Goal: Use online tool/utility: Utilize a website feature to perform a specific function

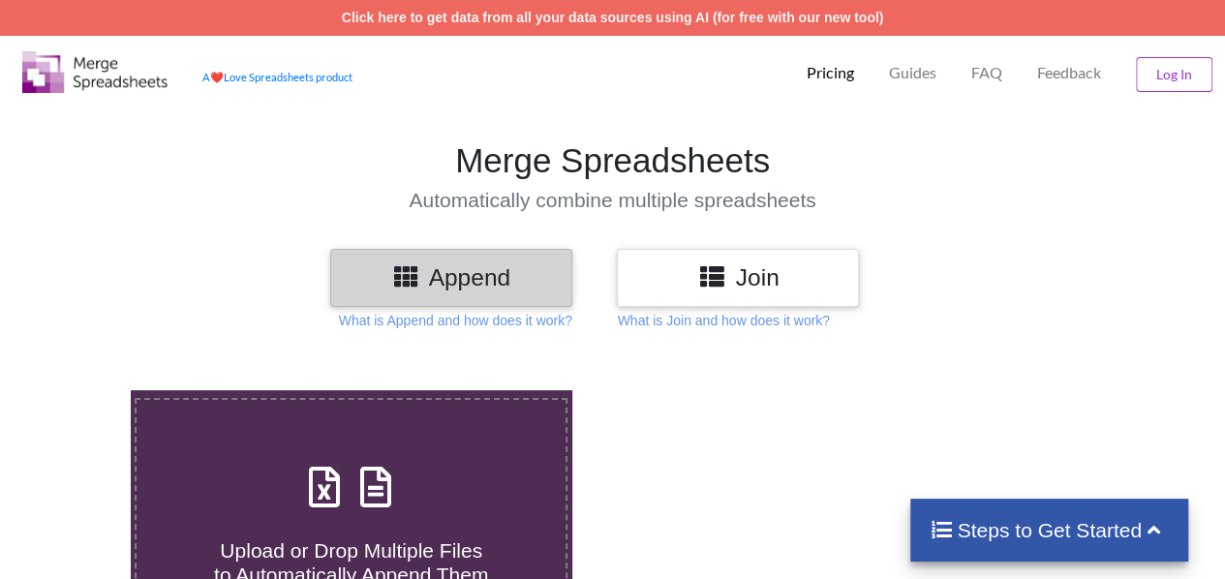
click at [453, 460] on div "Upload or Drop Multiple Files to Automatically Append Them" at bounding box center [351, 522] width 429 height 131
click at [80, 390] on input "Upload or Drop Multiple Files to Automatically Append Them" at bounding box center [80, 390] width 0 height 0
type input "C:\fakepath\Claims_ARTHAV ENTERPRISES_[DATE] (1).xlsx"
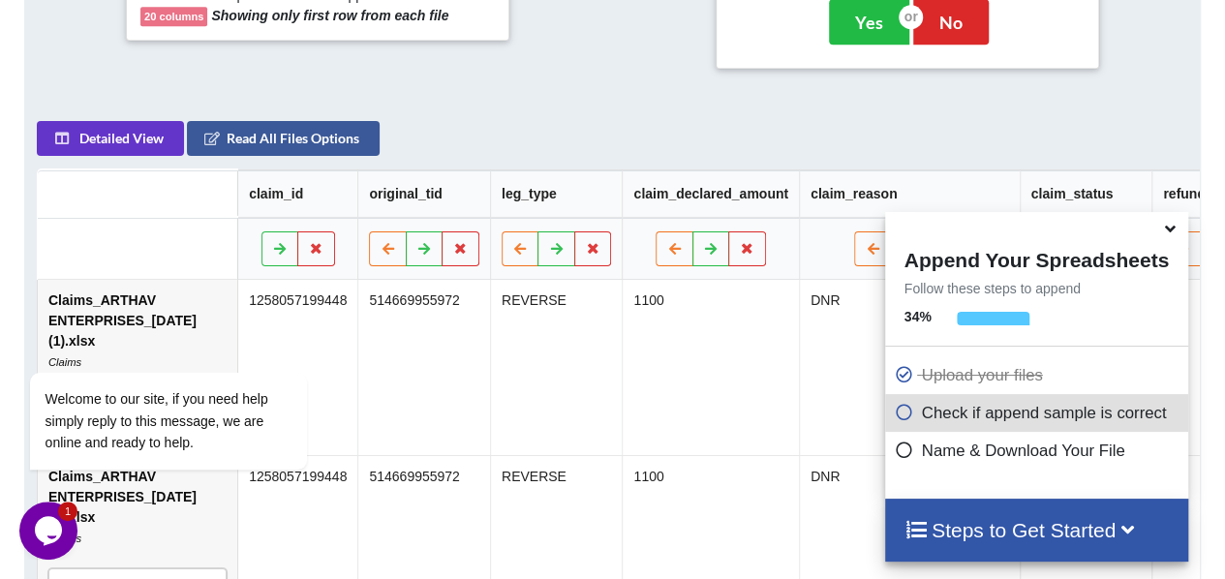
scroll to position [872, 0]
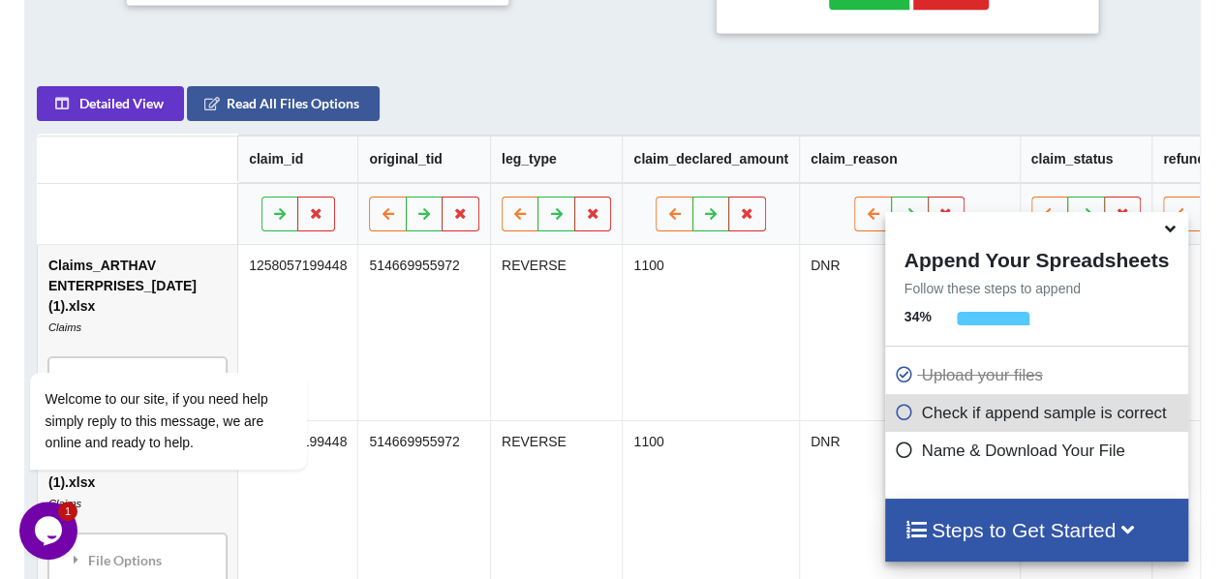
click at [1039, 541] on h4 "Steps to Get Started" at bounding box center [1037, 530] width 264 height 24
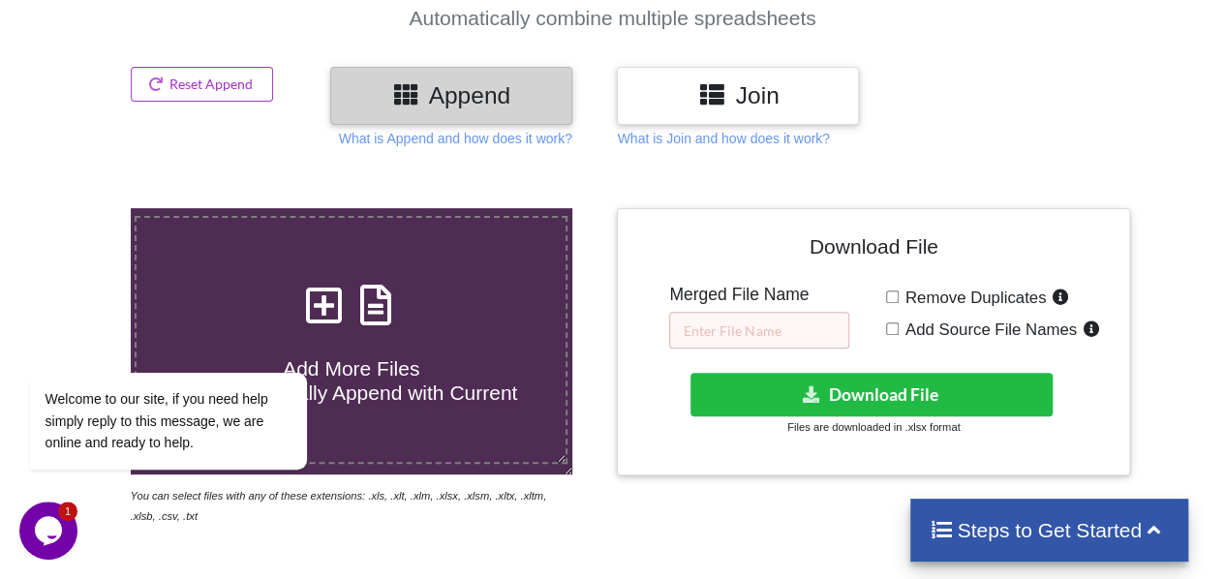
scroll to position [139, 0]
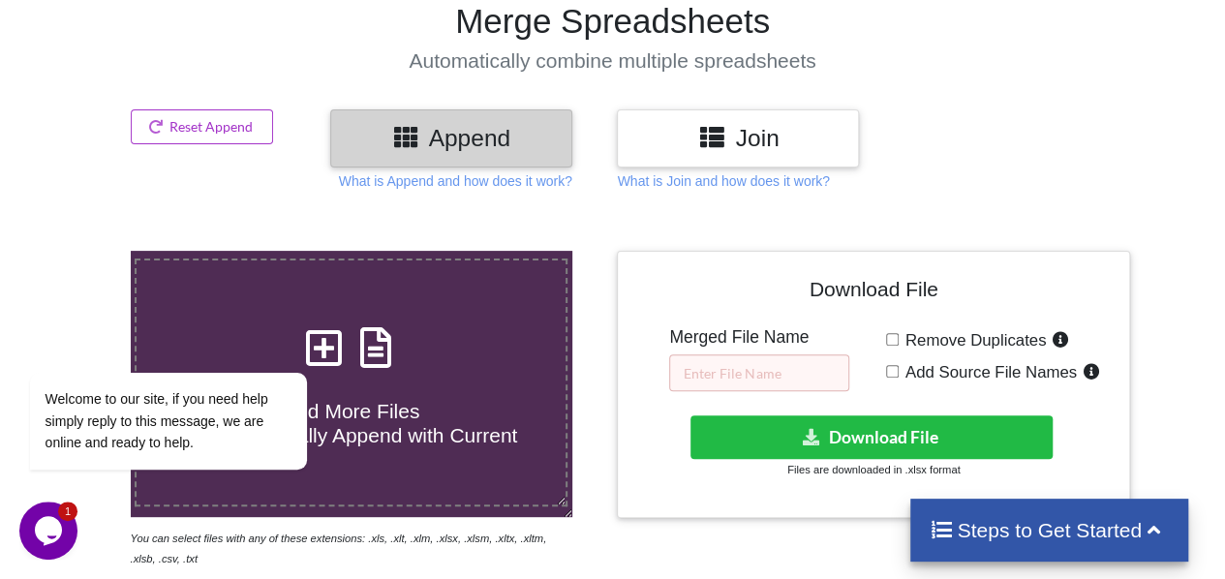
click at [893, 338] on input "Remove Duplicates" at bounding box center [892, 339] width 13 height 13
checkbox input "false"
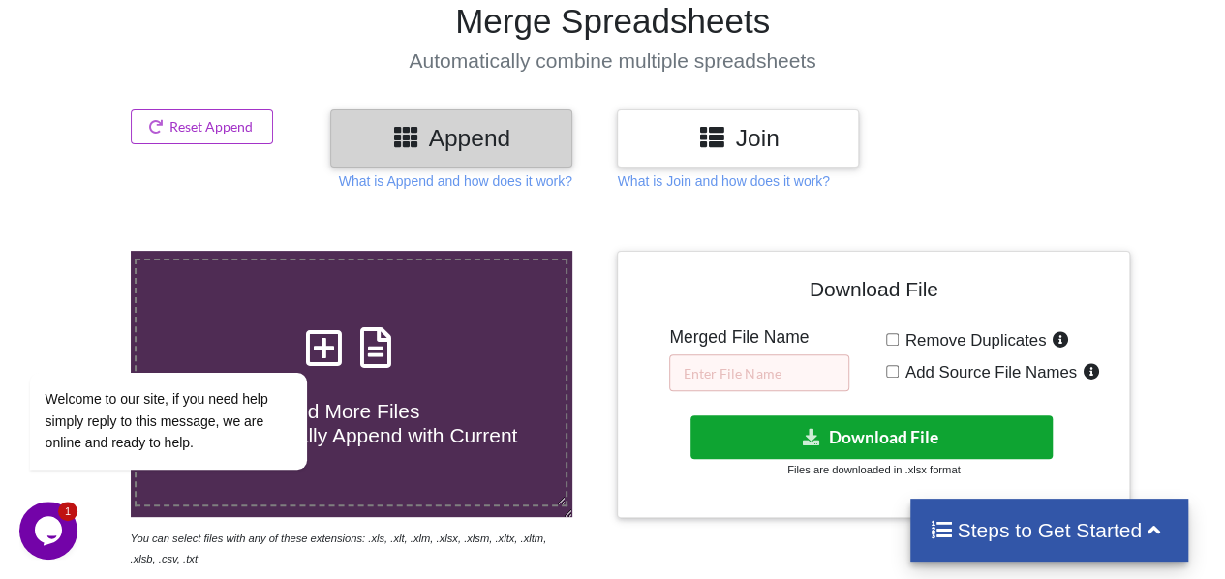
click at [941, 430] on button "Download File" at bounding box center [872, 437] width 363 height 44
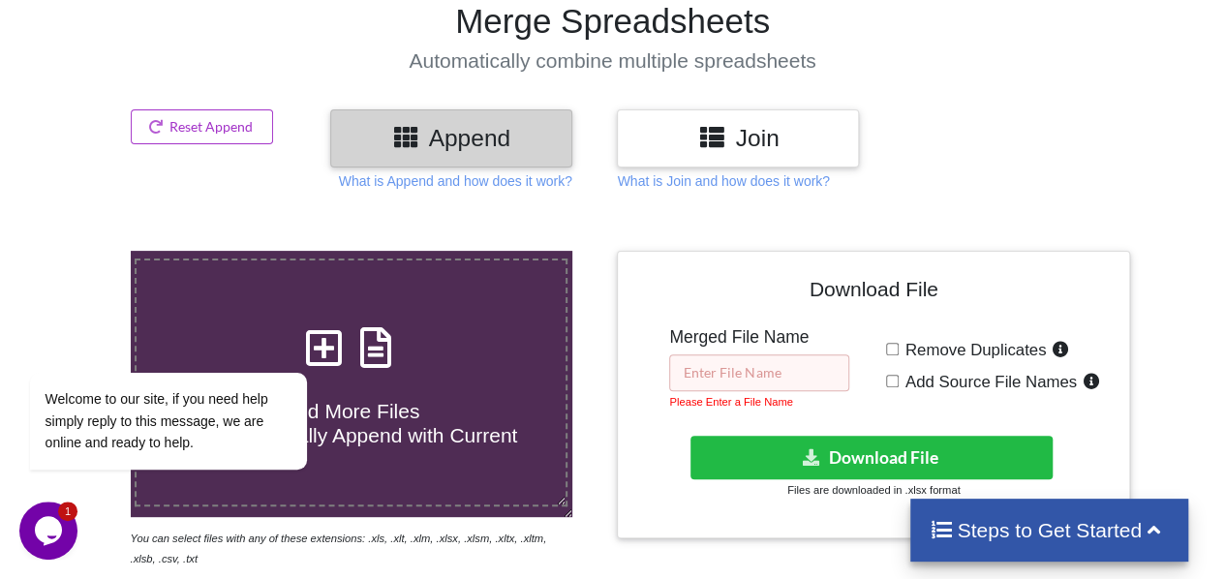
click at [804, 377] on input "text" at bounding box center [759, 372] width 180 height 37
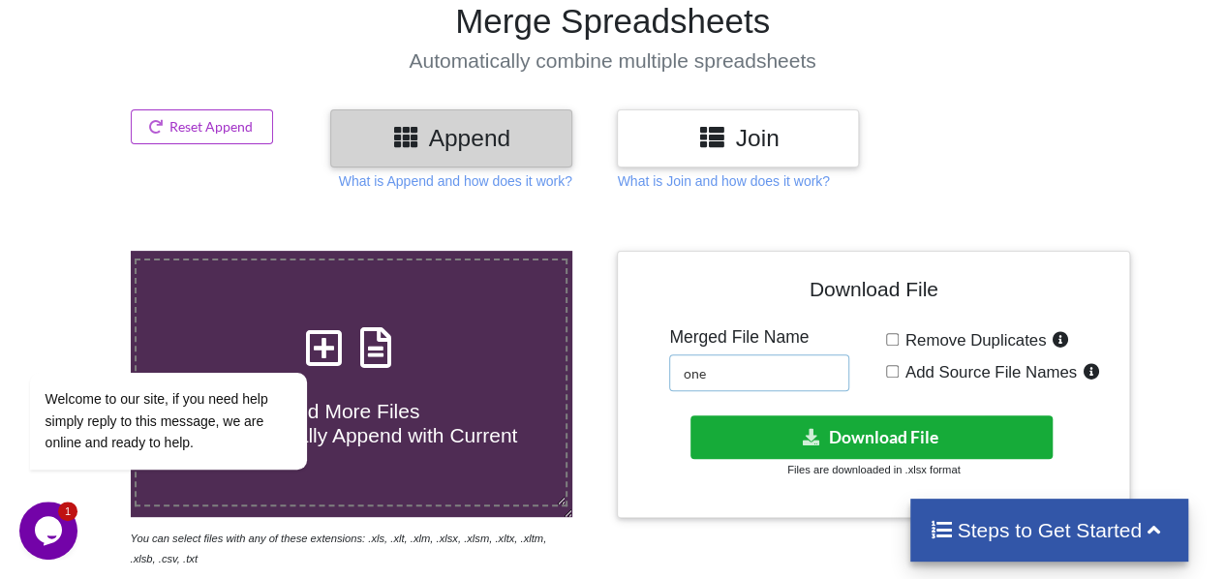
type input "one"
click at [858, 428] on button "Download File" at bounding box center [872, 437] width 363 height 44
